Goal: Information Seeking & Learning: Learn about a topic

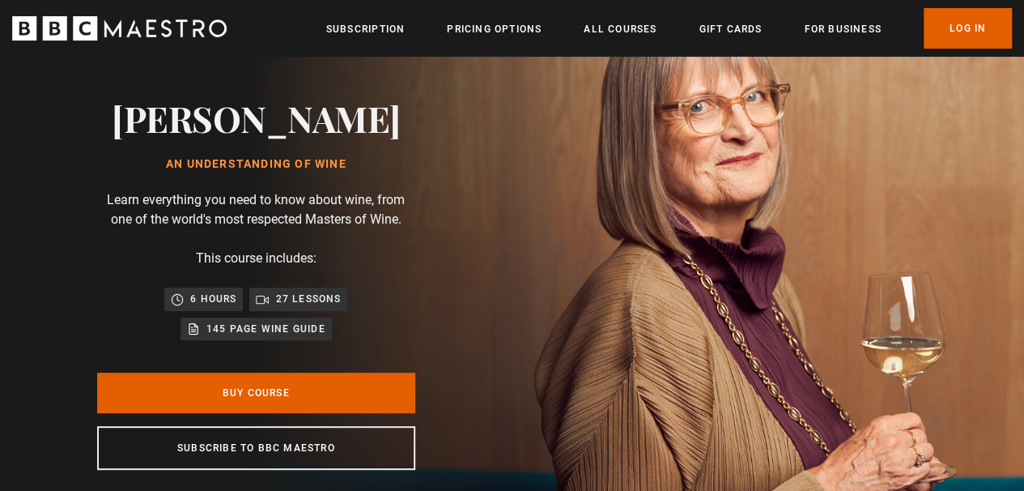
scroll to position [243, 0]
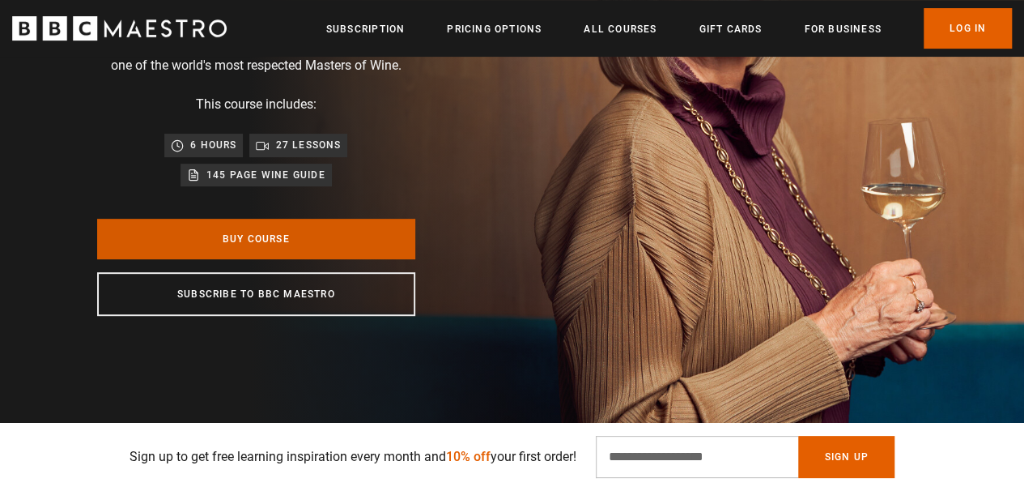
click at [300, 240] on link "Buy Course" at bounding box center [256, 239] width 318 height 40
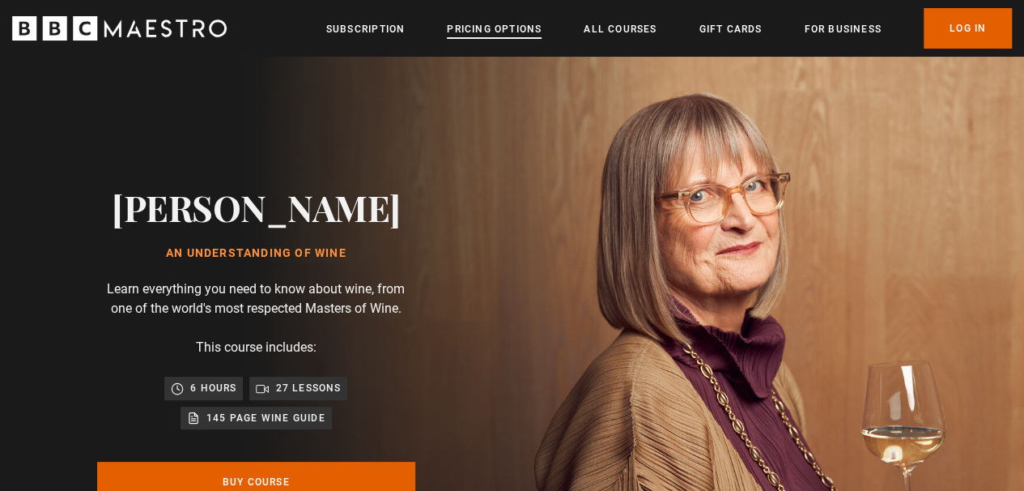
click at [481, 27] on link "Pricing Options" at bounding box center [494, 29] width 95 height 16
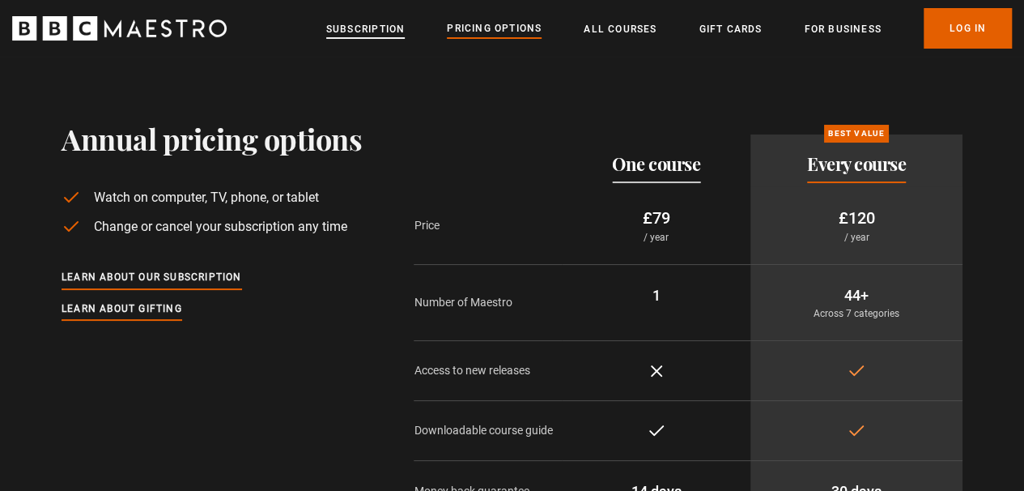
click at [350, 31] on link "Subscription" at bounding box center [365, 29] width 79 height 16
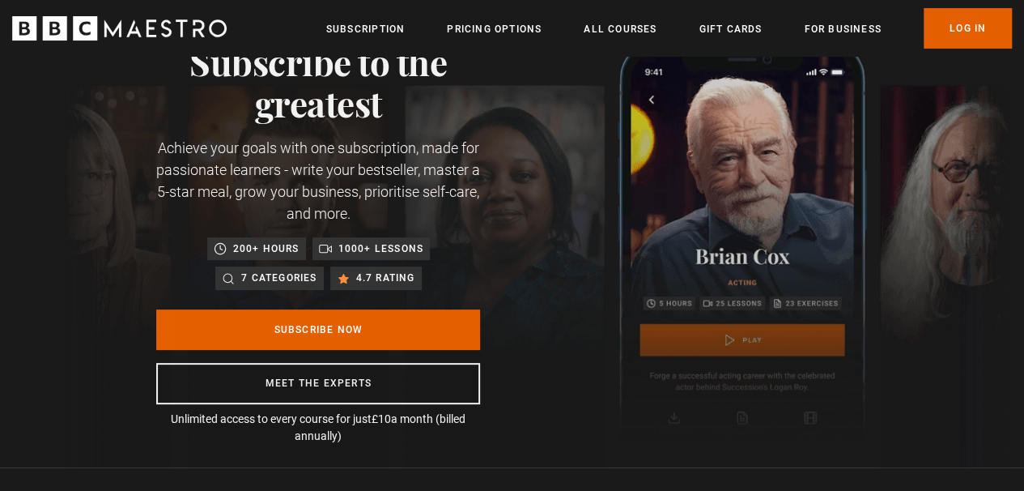
scroll to position [0, 206]
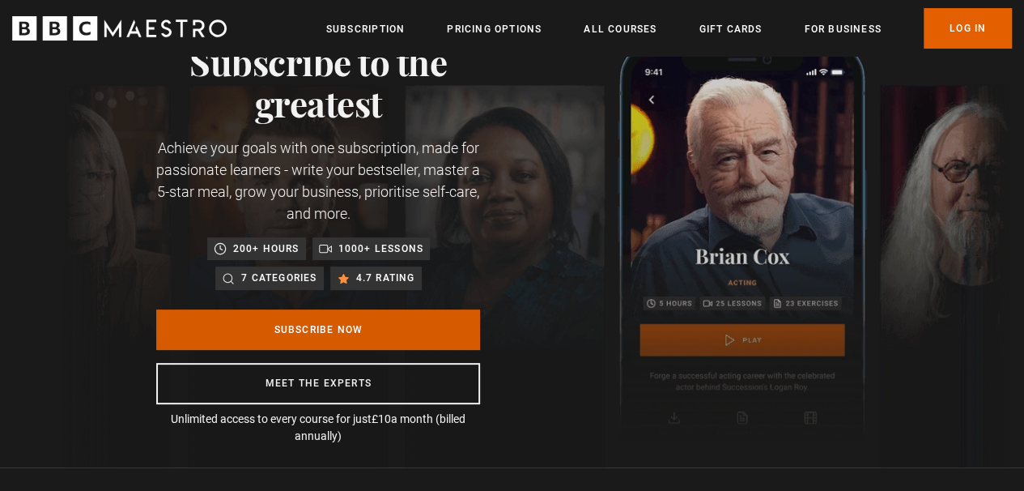
click at [280, 333] on link "Subscribe Now" at bounding box center [318, 329] width 324 height 40
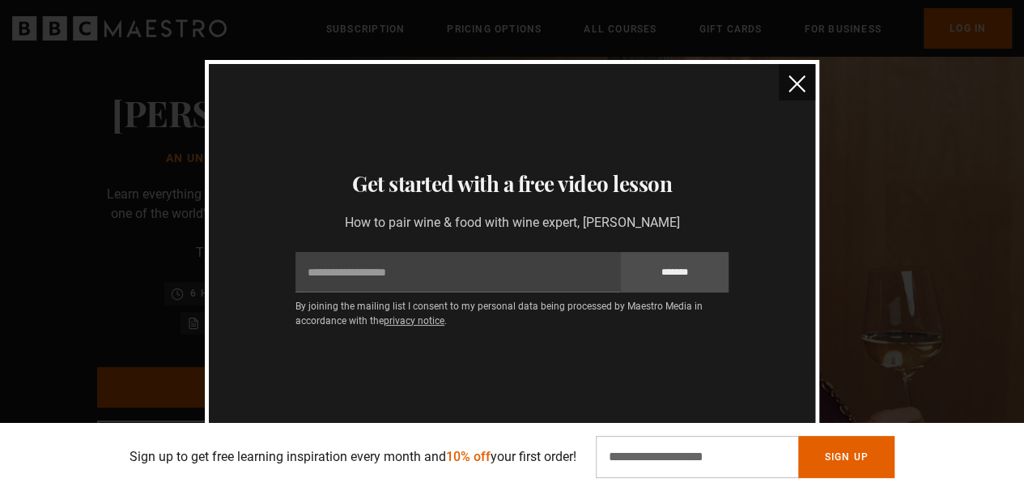
scroll to position [0, 1646]
click at [801, 85] on img "close" at bounding box center [796, 83] width 17 height 17
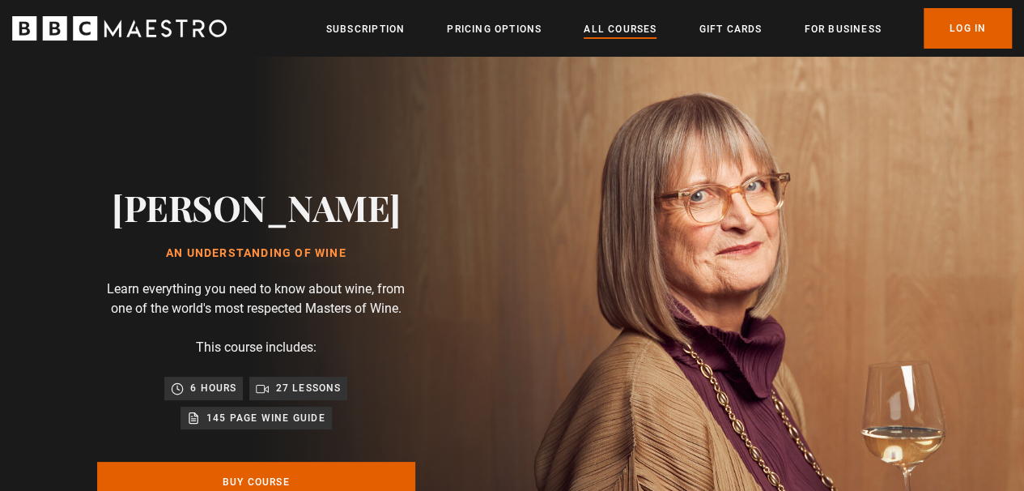
scroll to position [0, 1852]
click at [620, 24] on link "All Courses" at bounding box center [620, 29] width 73 height 16
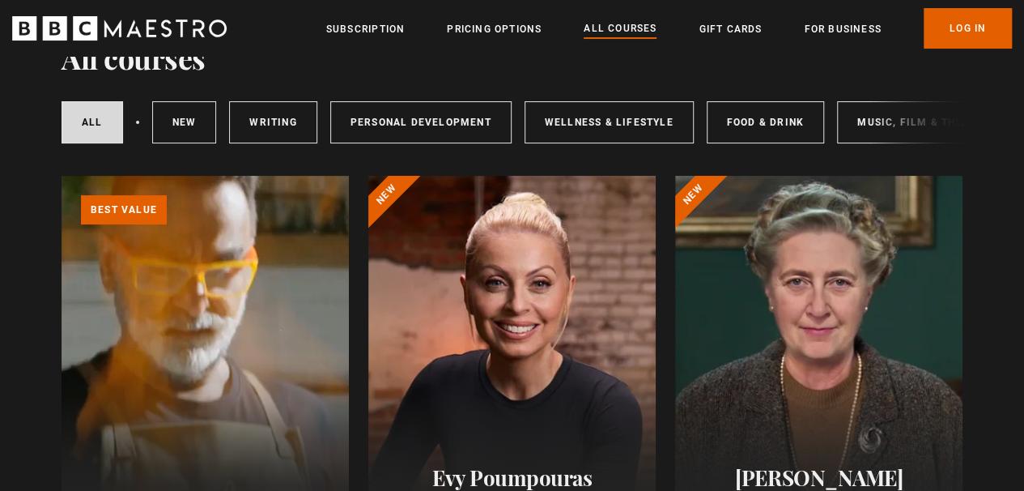
scroll to position [162, 0]
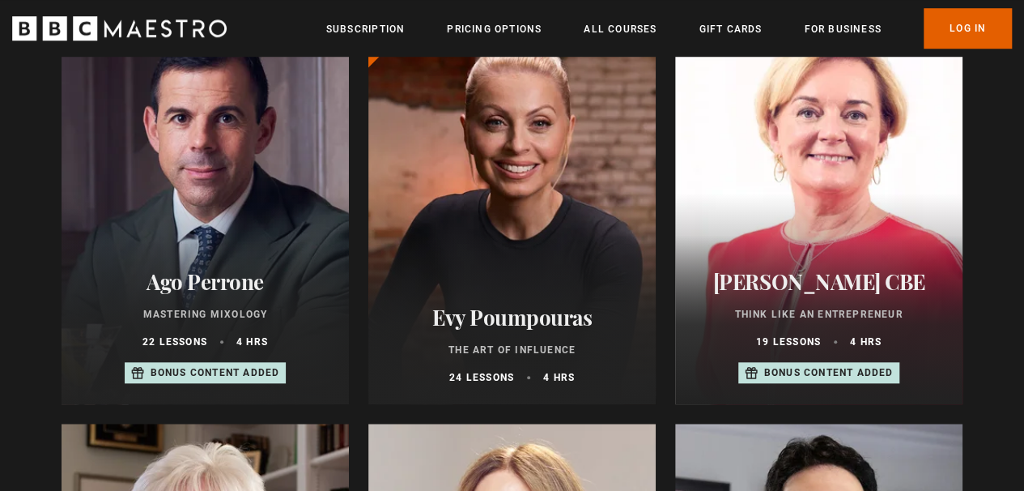
scroll to position [648, 0]
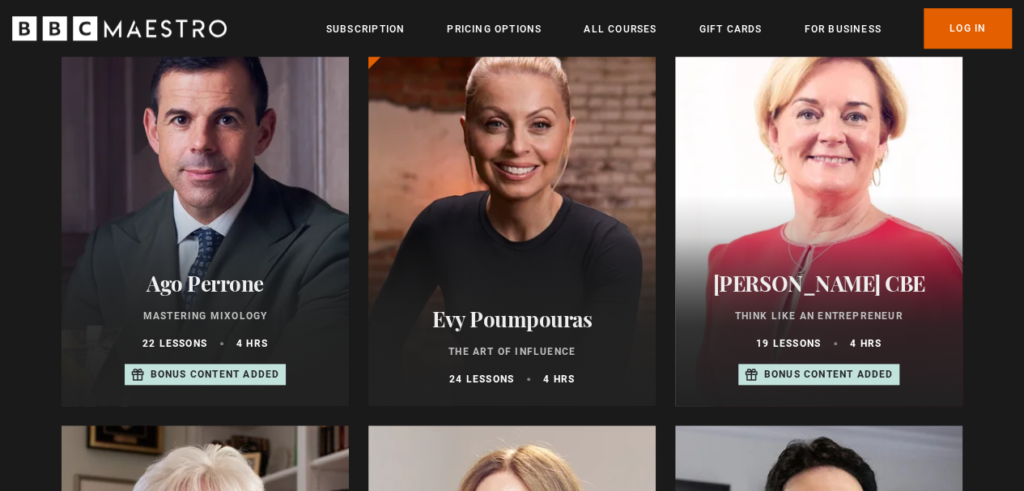
click at [210, 231] on div at bounding box center [205, 211] width 287 height 389
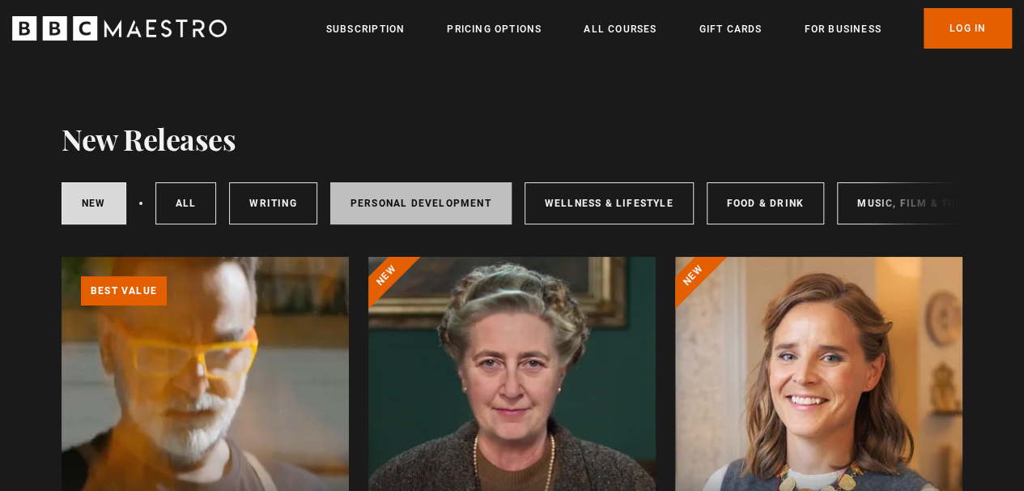
click at [426, 193] on link "Personal Development" at bounding box center [420, 203] width 181 height 42
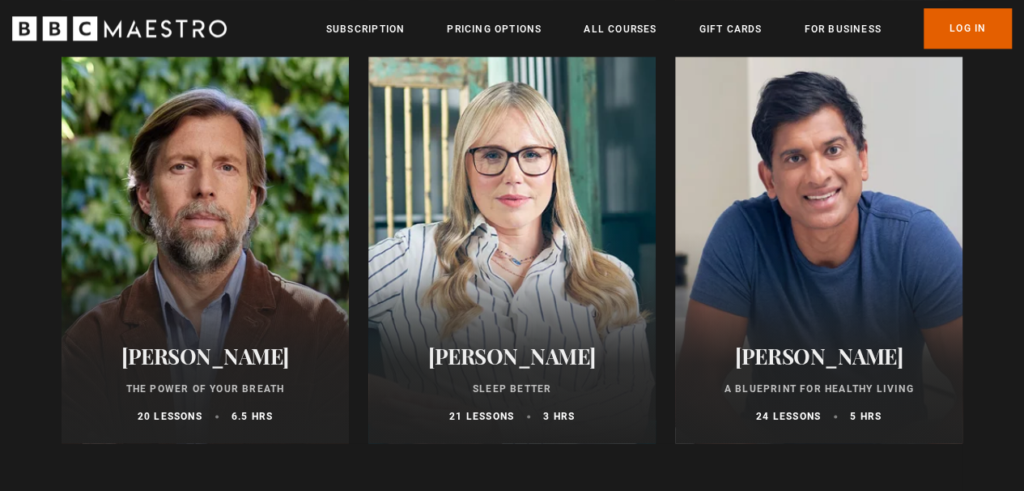
scroll to position [1133, 0]
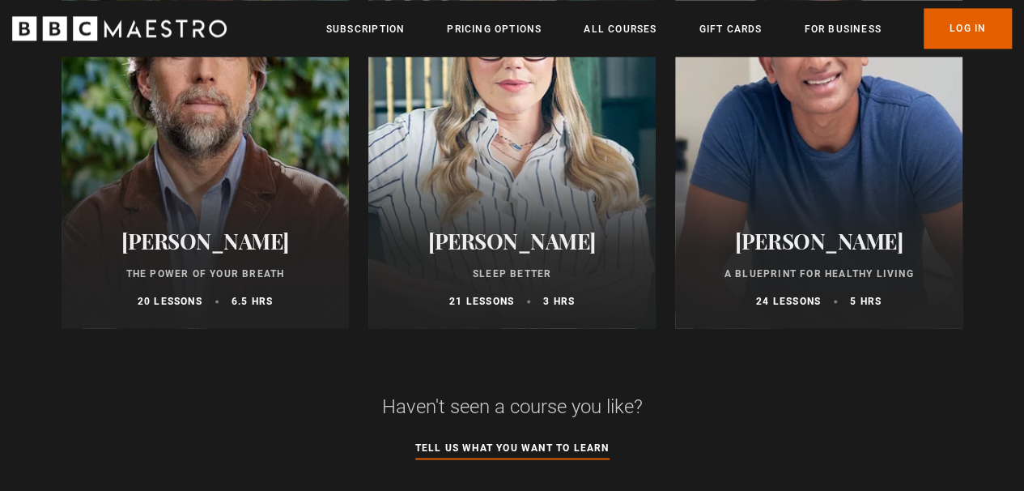
click at [812, 176] on div at bounding box center [818, 133] width 287 height 389
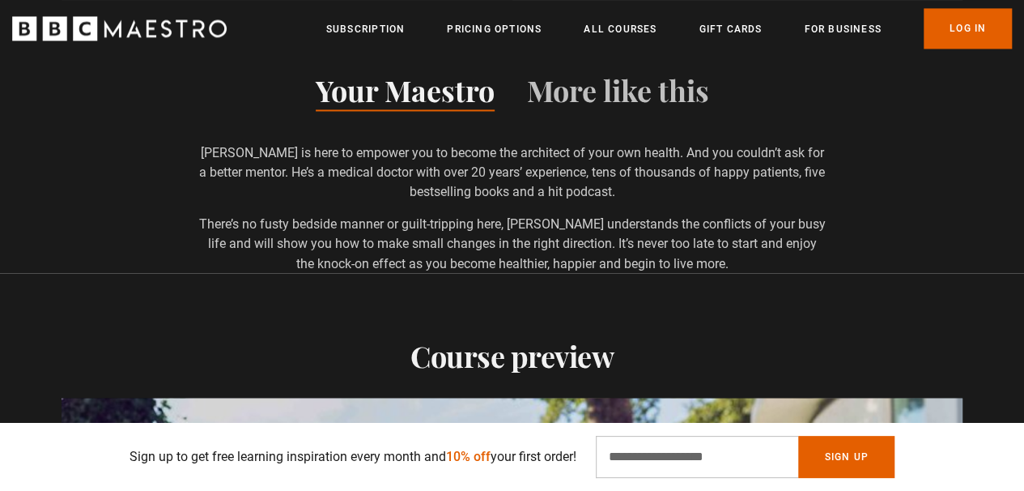
scroll to position [1295, 0]
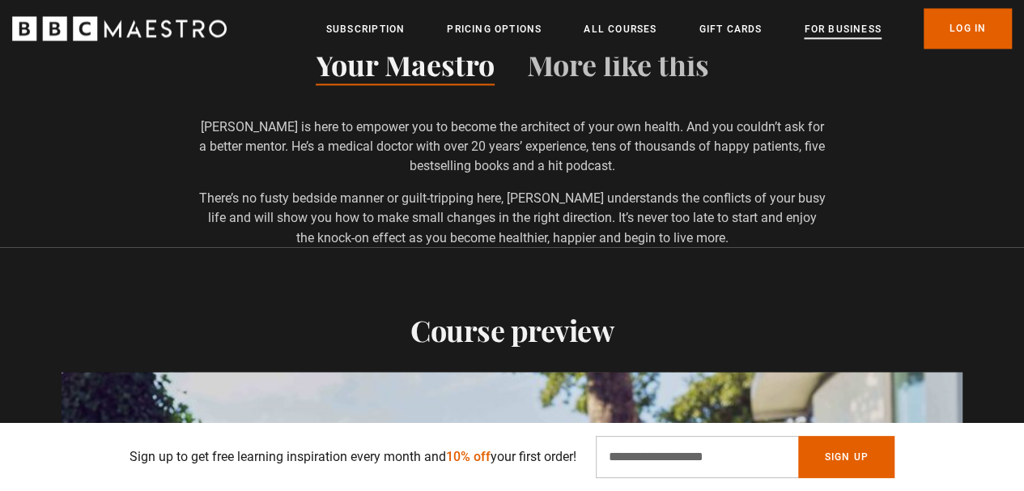
click at [847, 28] on link "For business" at bounding box center [842, 29] width 77 height 16
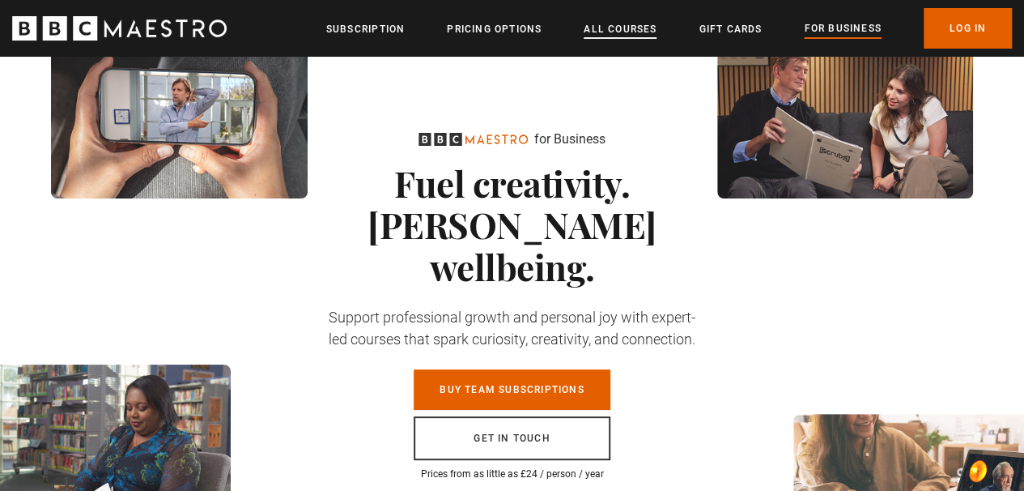
click at [628, 30] on link "All Courses" at bounding box center [620, 29] width 73 height 16
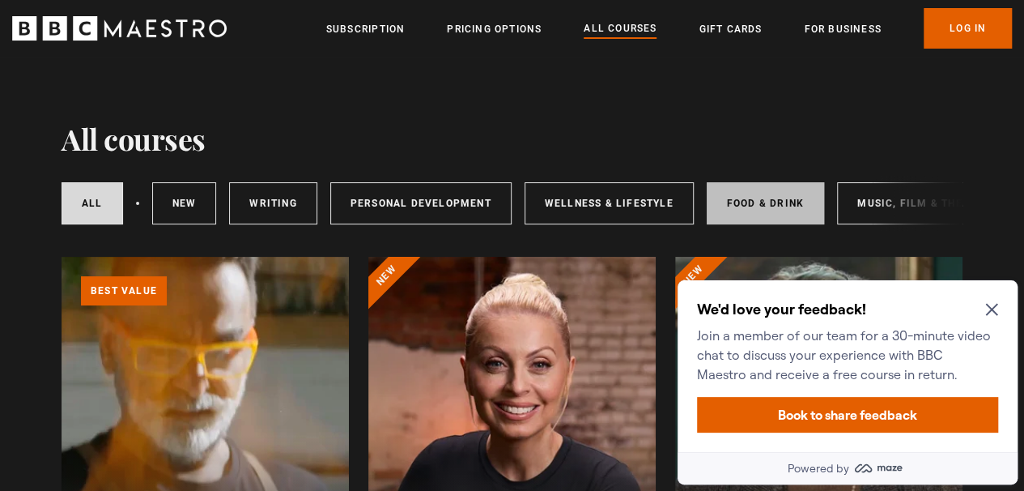
drag, startPoint x: 924, startPoint y: 199, endPoint x: 809, endPoint y: 199, distance: 114.9
click at [809, 199] on div "All courses New courses Writing Personal Development Wellness & Lifestyle Food …" at bounding box center [512, 203] width 901 height 55
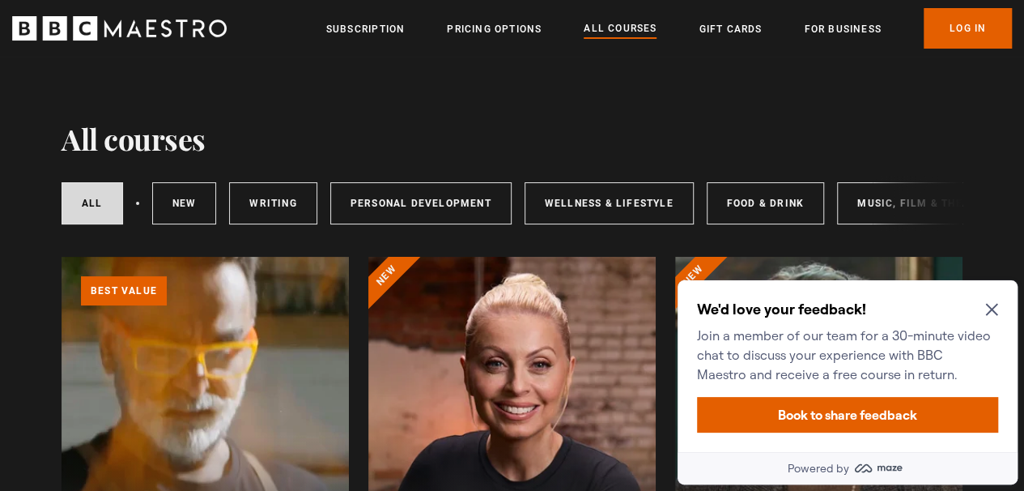
drag, startPoint x: 813, startPoint y: 128, endPoint x: 646, endPoint y: 126, distance: 166.8
click at [874, 191] on div "All courses New courses Writing Personal Development Wellness & Lifestyle Food …" at bounding box center [512, 203] width 901 height 55
click at [998, 304] on div "We'd love your feedback! Join a member of our team for a 30-minute video chat t…" at bounding box center [847, 366] width 340 height 172
click at [993, 309] on icon "Close Maze Prompt" at bounding box center [991, 309] width 13 height 13
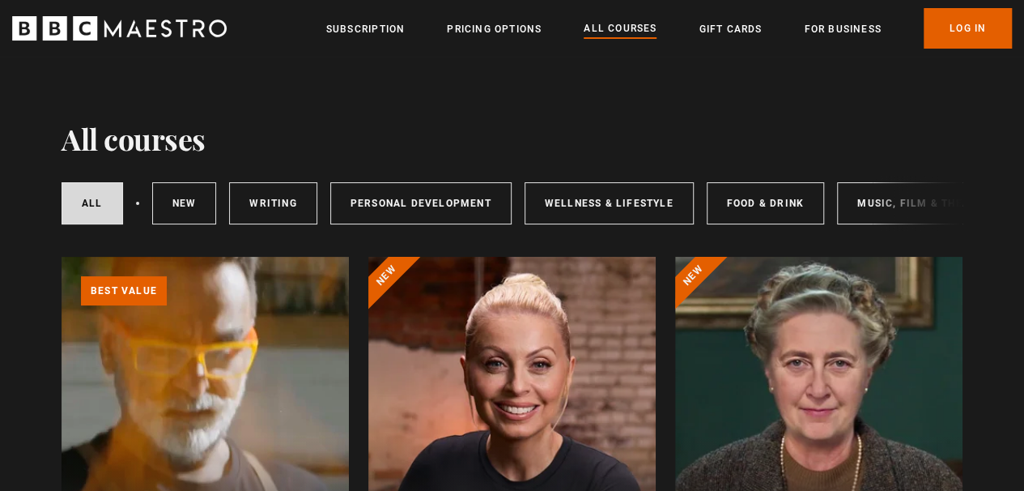
click at [879, 207] on div "All courses New courses Writing Personal Development Wellness & Lifestyle Food …" at bounding box center [512, 203] width 901 height 55
click at [875, 207] on div "All courses New courses Writing Personal Development Wellness & Lifestyle Food …" at bounding box center [512, 203] width 901 height 55
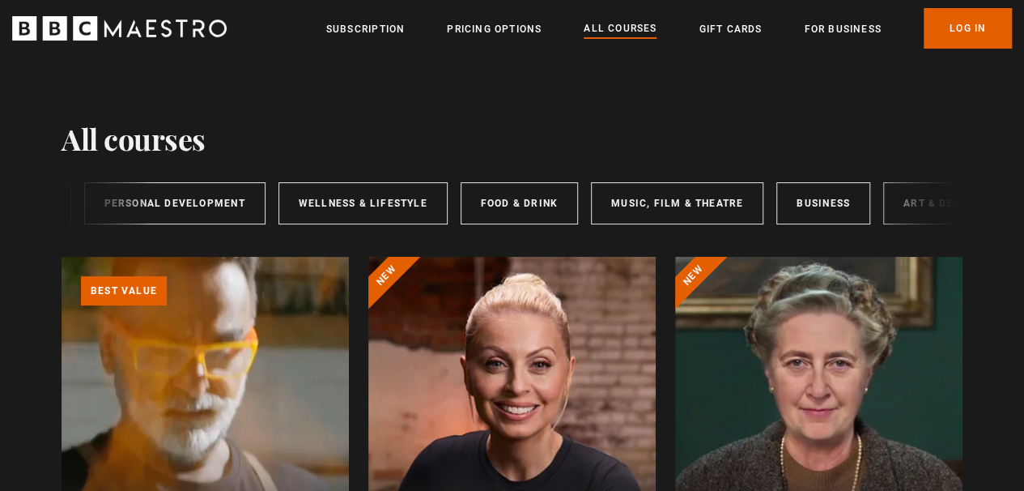
scroll to position [0, 283]
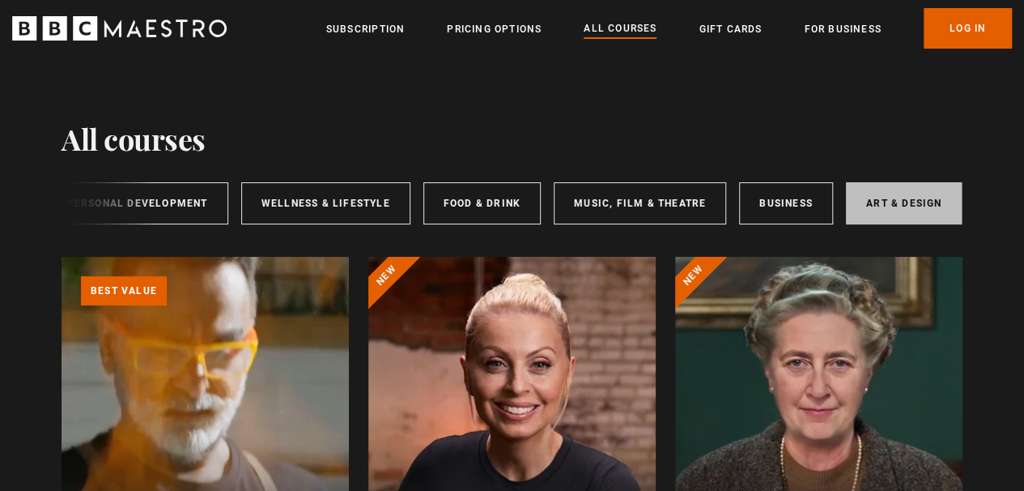
click at [869, 203] on link "Art & Design" at bounding box center [904, 203] width 116 height 42
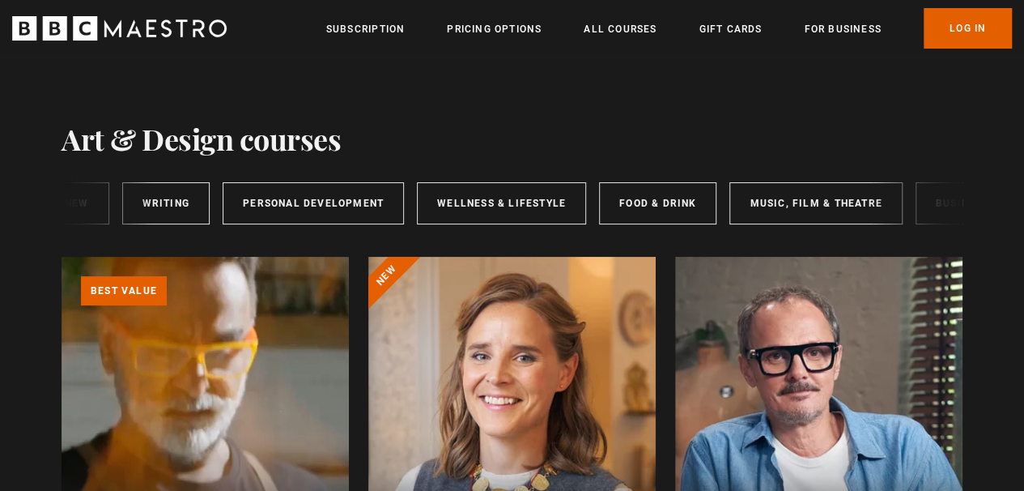
scroll to position [0, 216]
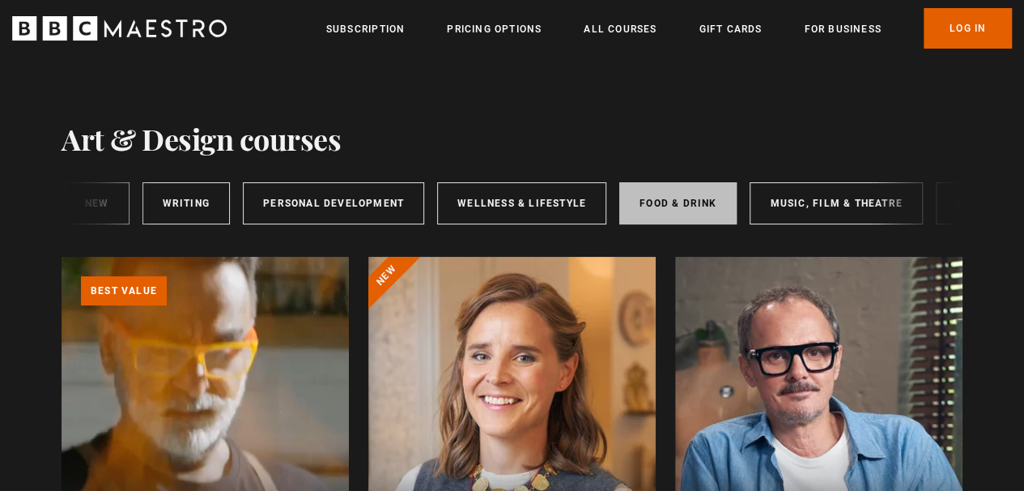
click at [670, 211] on link "Food & Drink" at bounding box center [677, 203] width 117 height 42
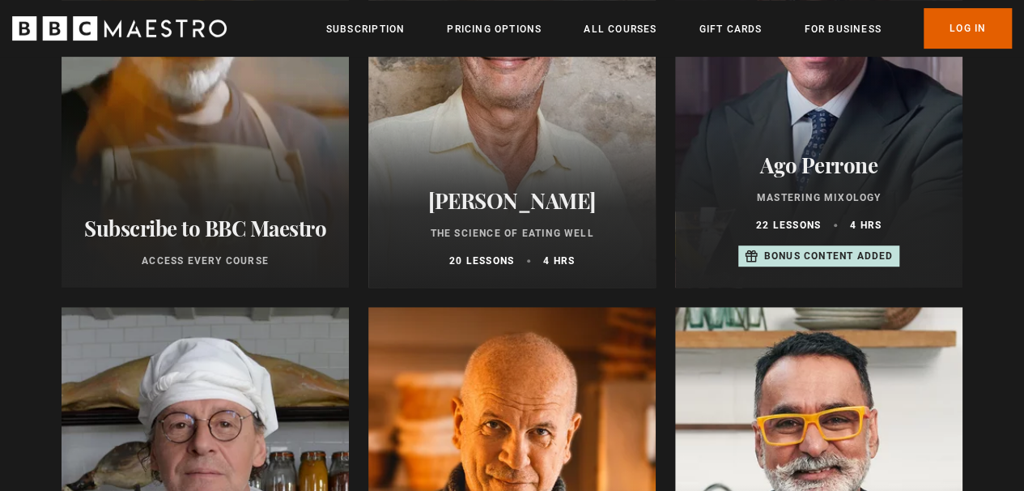
scroll to position [243, 0]
